Goal: Information Seeking & Learning: Learn about a topic

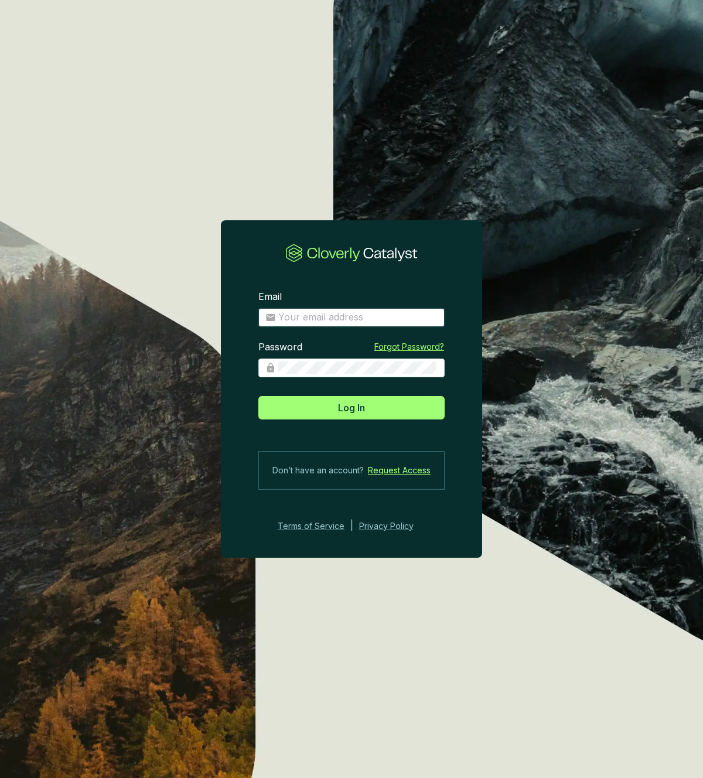
type input "josee@grogenics.eco"
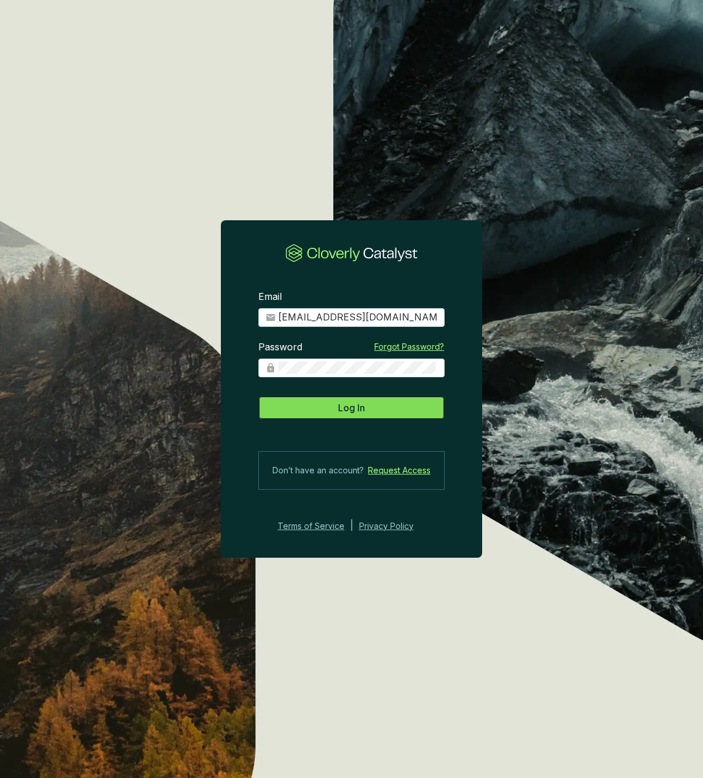
click at [342, 408] on span "Log In" at bounding box center [351, 408] width 27 height 14
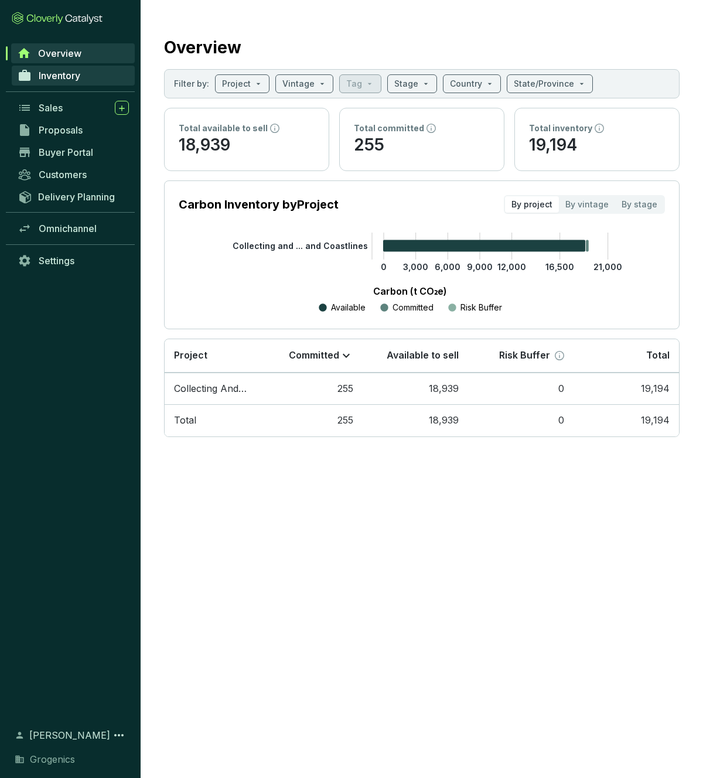
click at [71, 80] on span "Inventory" at bounding box center [60, 76] width 42 height 12
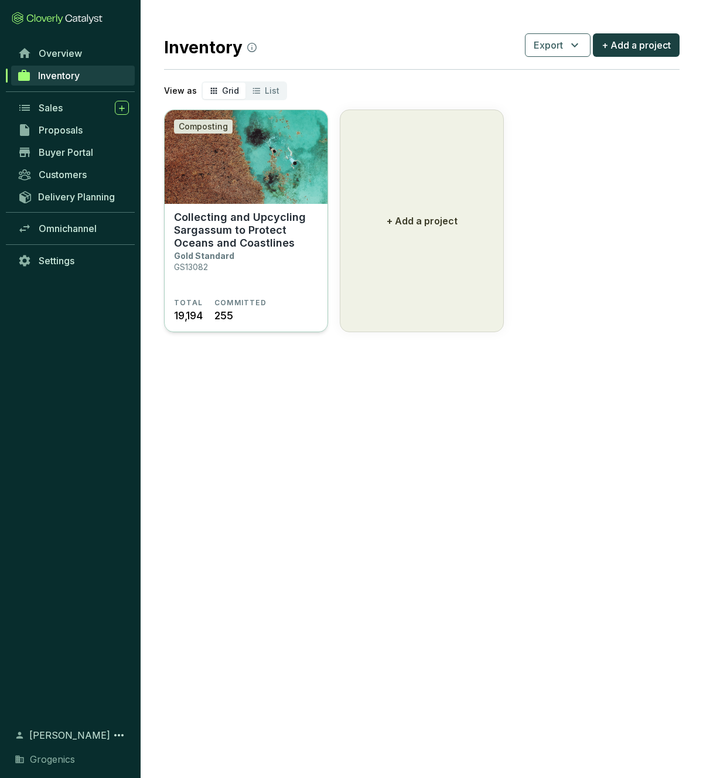
click at [252, 182] on img at bounding box center [246, 157] width 163 height 94
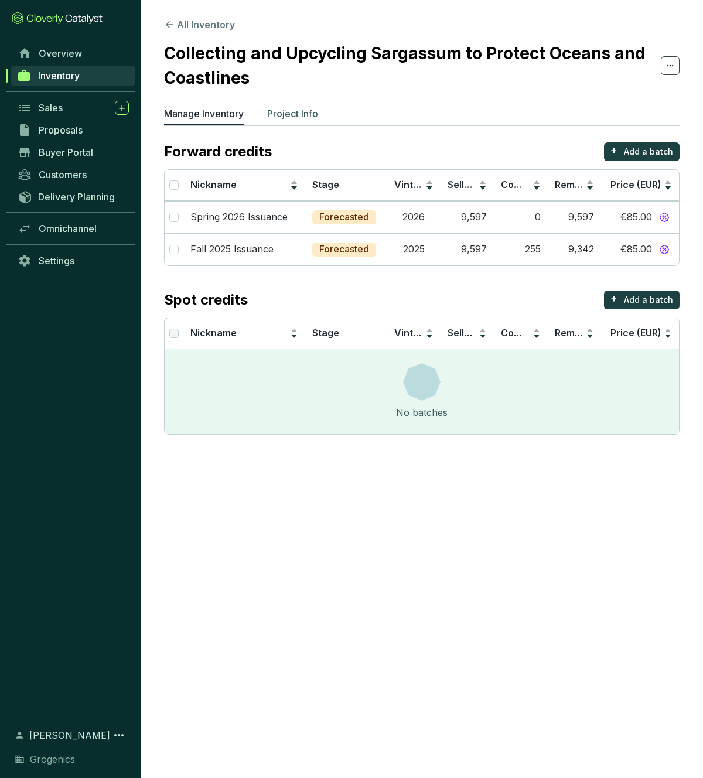
click at [278, 112] on p "Project Info" at bounding box center [292, 114] width 51 height 14
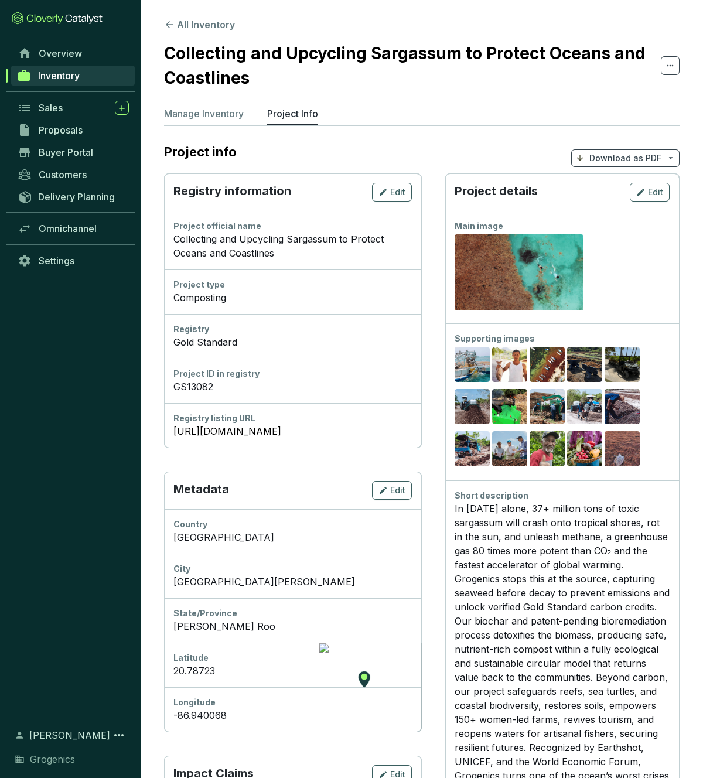
click at [545, 593] on div "In [DATE] alone, 37+ million tons of toxic sargassum will crash onto tropical s…" at bounding box center [562, 656] width 215 height 309
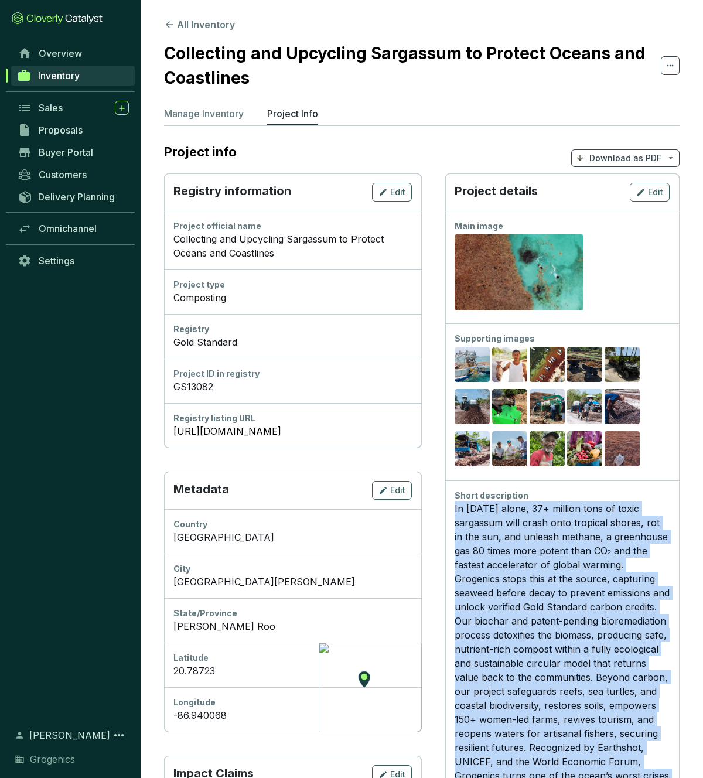
click at [545, 593] on div "In [DATE] alone, 37+ million tons of toxic sargassum will crash onto tropical s…" at bounding box center [562, 656] width 215 height 309
copy div "In [DATE] alone, 37+ million tons of toxic sargassum will crash onto tropical s…"
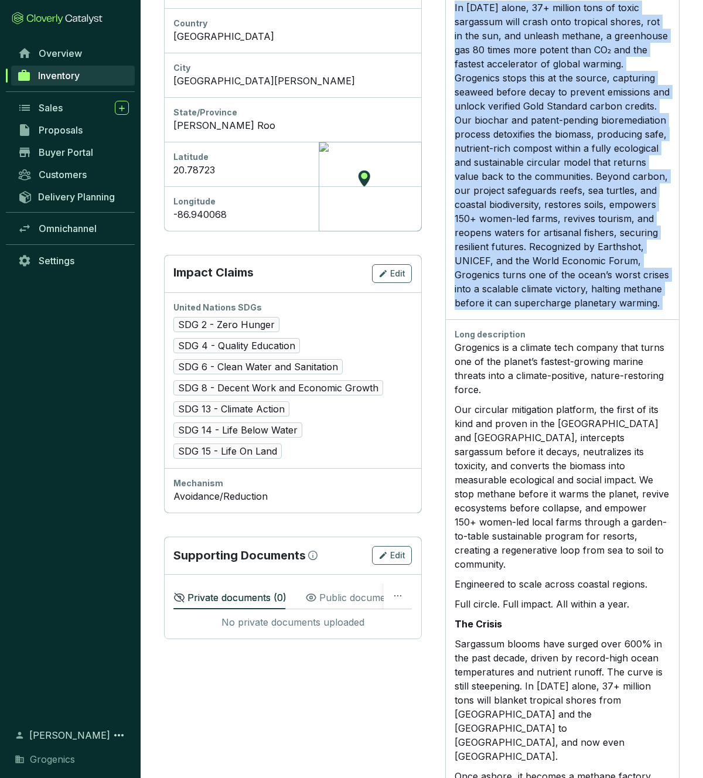
scroll to position [501, 0]
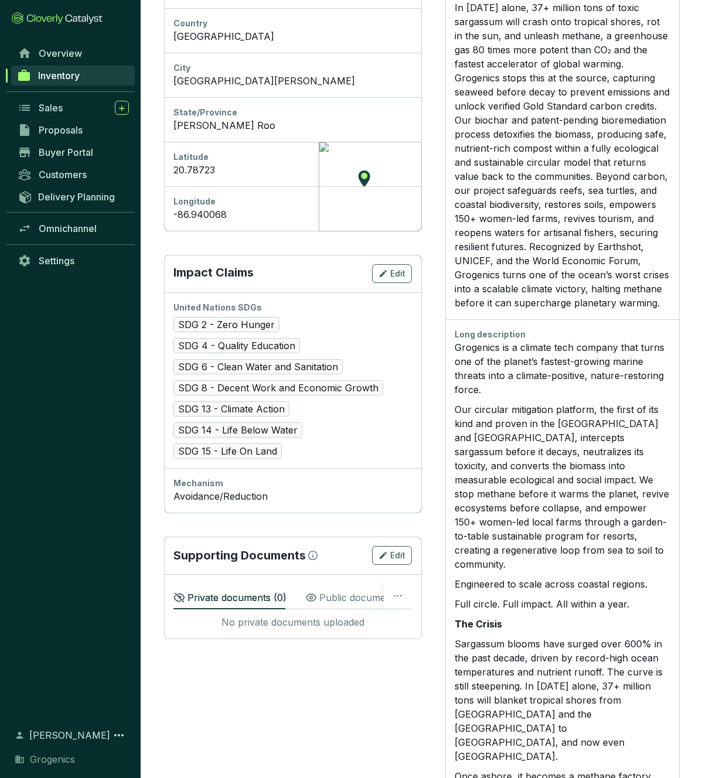
click at [472, 350] on p "Grogenics is a climate tech company that turns one of the planet’s fastest-grow…" at bounding box center [562, 368] width 215 height 56
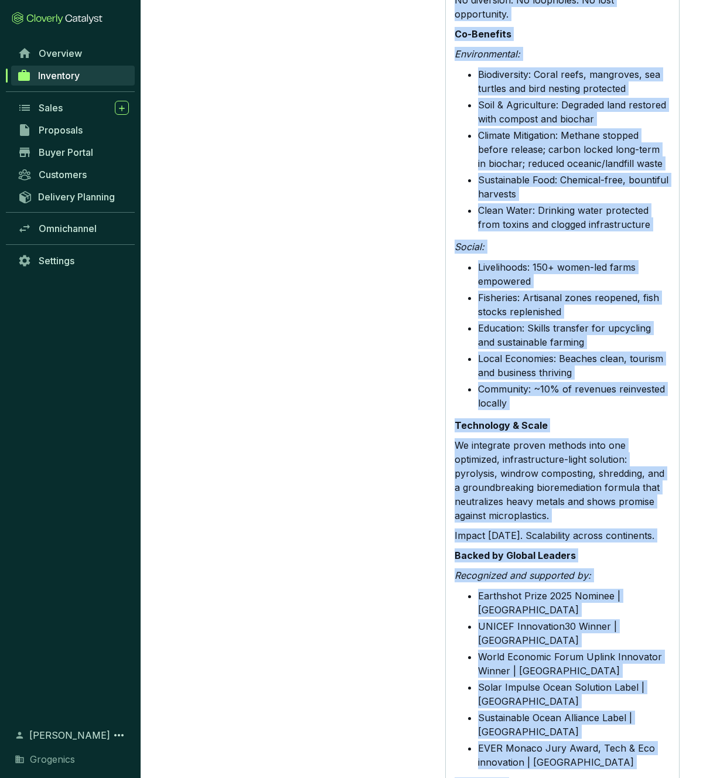
scroll to position [2532, 0]
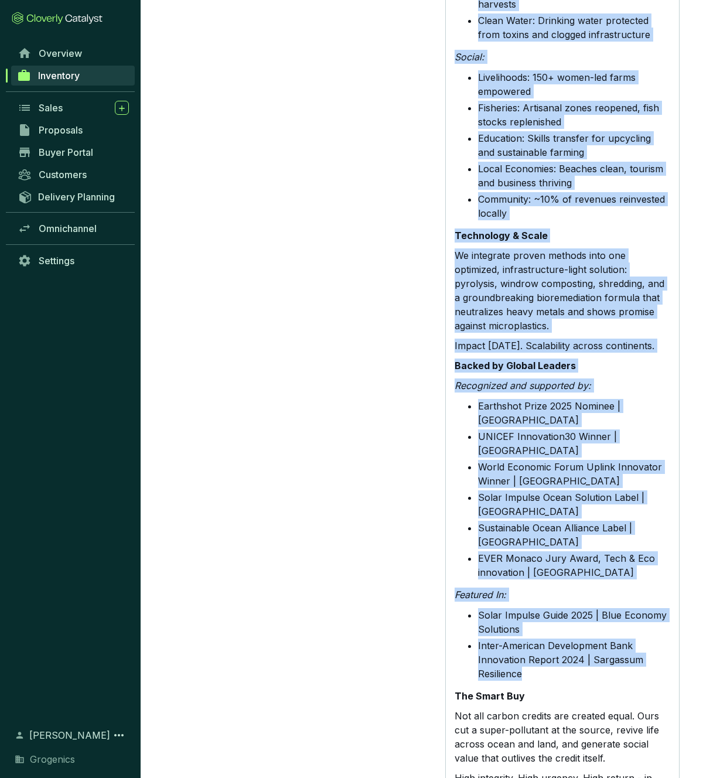
drag, startPoint x: 456, startPoint y: 340, endPoint x: 616, endPoint y: 563, distance: 274.5
copy div "Loremipsu do s ametcon adip elitsed doei tempo inc ut lab etdolo’m aliquae-admi…"
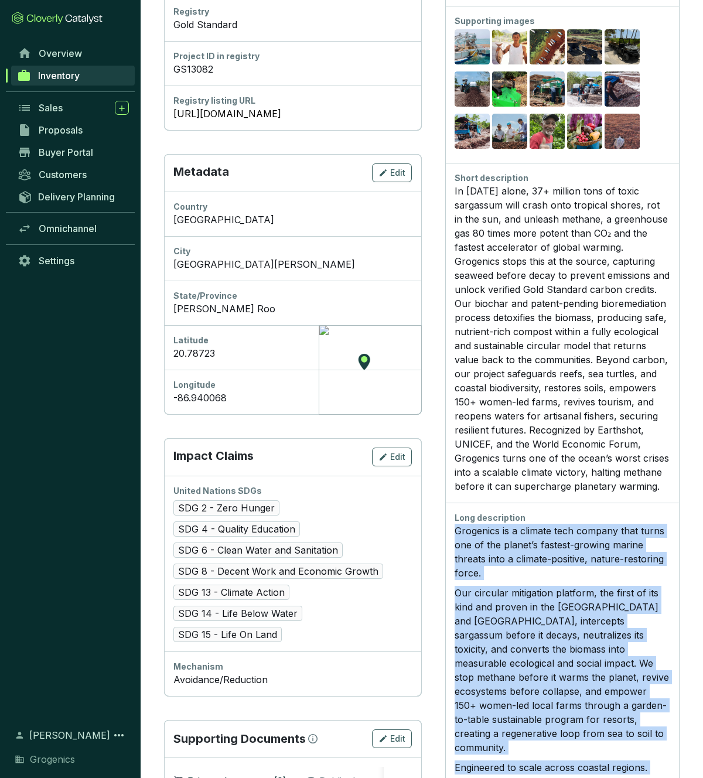
scroll to position [309, 0]
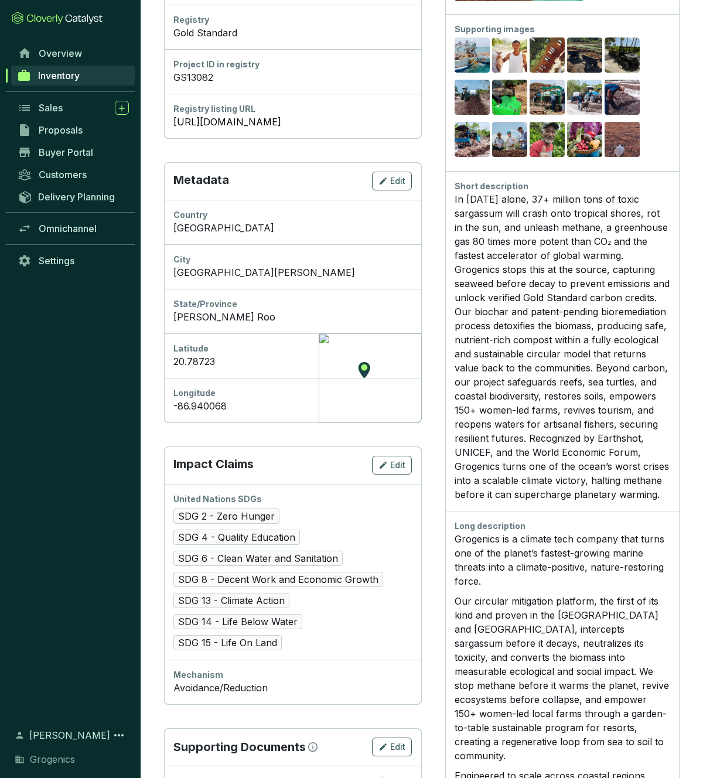
click at [569, 305] on div "In [DATE] alone, 37+ million tons of toxic sargassum will crash onto tropical s…" at bounding box center [562, 346] width 215 height 309
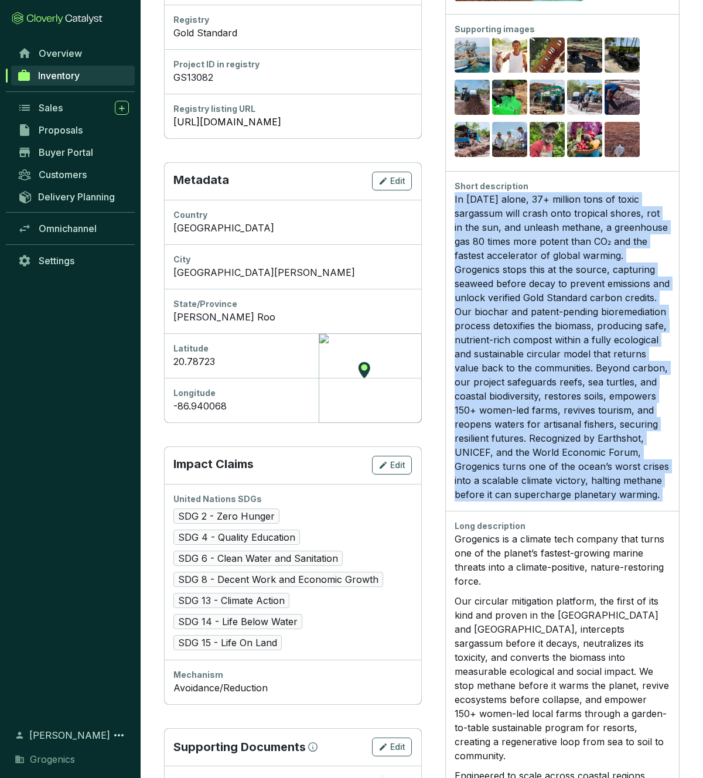
click at [569, 305] on div "In [DATE] alone, 37+ million tons of toxic sargassum will crash onto tropical s…" at bounding box center [562, 346] width 215 height 309
copy div "In [DATE] alone, 37+ million tons of toxic sargassum will crash onto tropical s…"
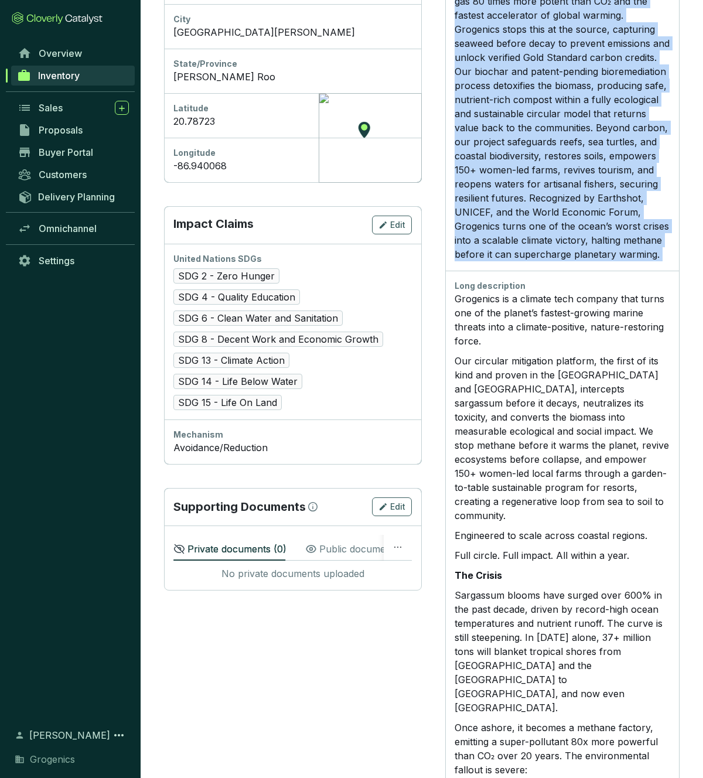
scroll to position [560, 0]
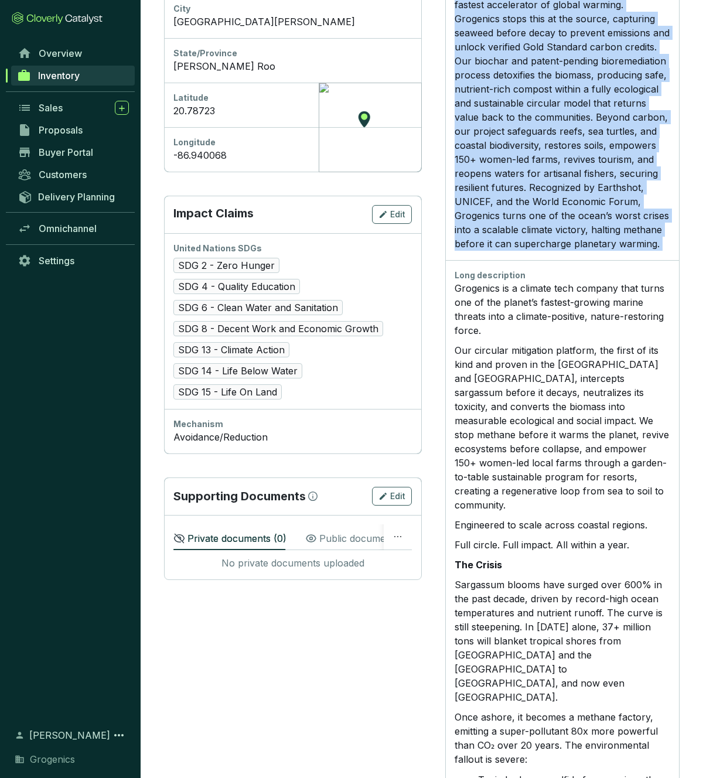
click at [564, 132] on div "In [DATE] alone, 37+ million tons of toxic sargassum will crash onto tropical s…" at bounding box center [562, 95] width 215 height 309
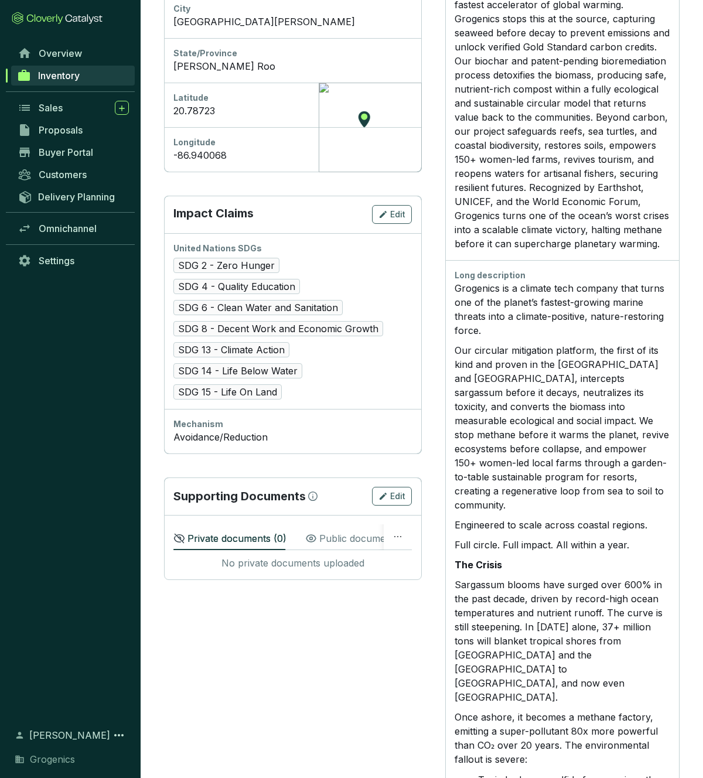
click at [564, 132] on div "In [DATE] alone, 37+ million tons of toxic sargassum will crash onto tropical s…" at bounding box center [562, 95] width 215 height 309
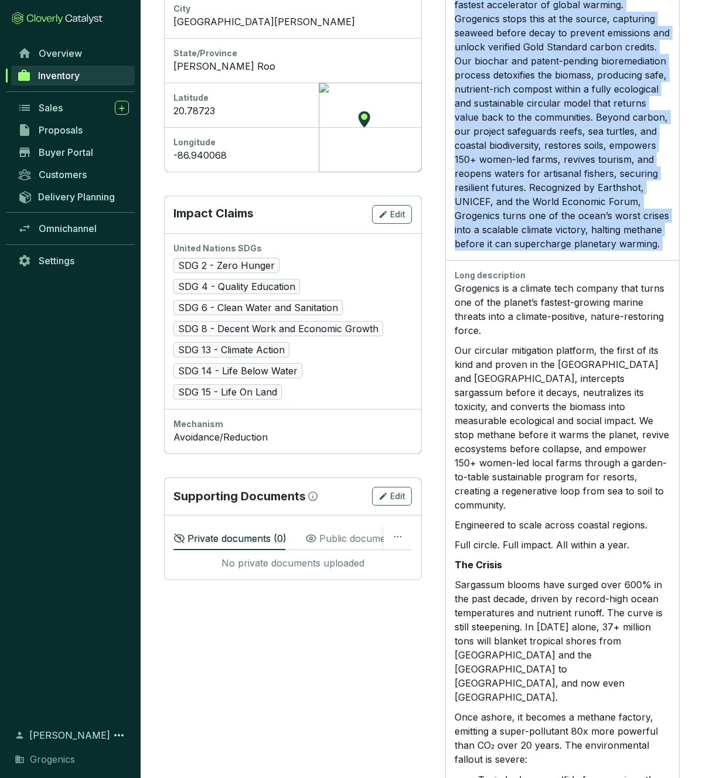
click at [564, 132] on div "In [DATE] alone, 37+ million tons of toxic sargassum will crash onto tropical s…" at bounding box center [562, 95] width 215 height 309
copy div "In [DATE] alone, 37+ million tons of toxic sargassum will crash onto tropical s…"
